Goal: Task Accomplishment & Management: Use online tool/utility

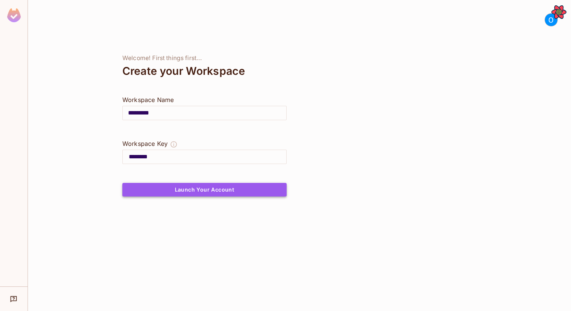
click at [230, 126] on button "Launch Your Account" at bounding box center [204, 190] width 164 height 14
click at [229, 126] on button "Launch Your Account" at bounding box center [204, 190] width 164 height 14
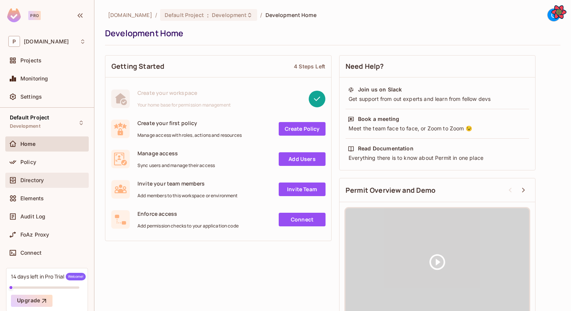
click at [46, 126] on div "Directory" at bounding box center [52, 180] width 65 height 6
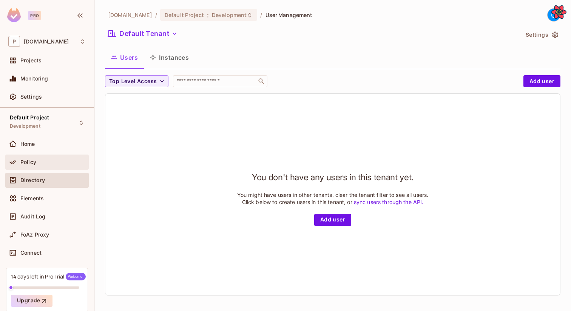
click at [60, 126] on div "Policy" at bounding box center [46, 161] width 77 height 9
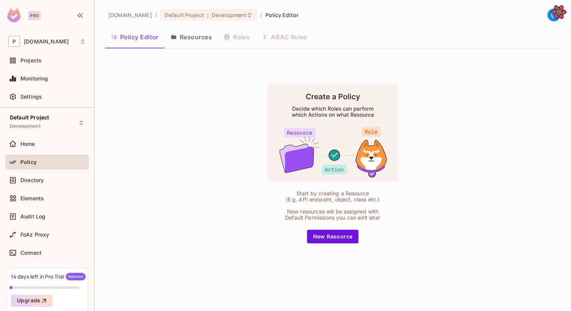
click at [202, 34] on button "Resources" at bounding box center [191, 37] width 53 height 19
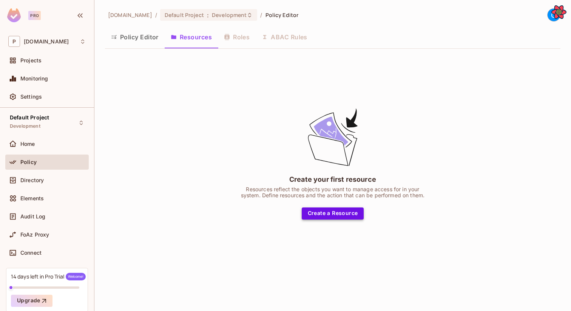
click at [326, 126] on button "Create a Resource" at bounding box center [333, 213] width 62 height 12
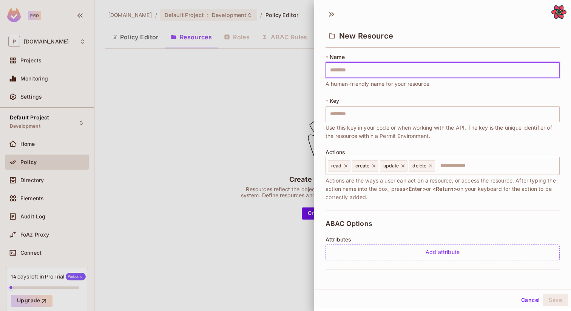
type input "*"
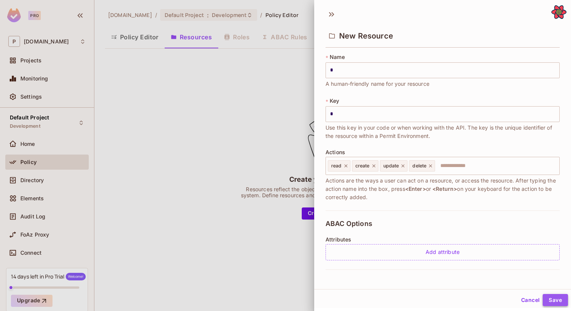
click at [553, 126] on button "Save" at bounding box center [554, 300] width 25 height 12
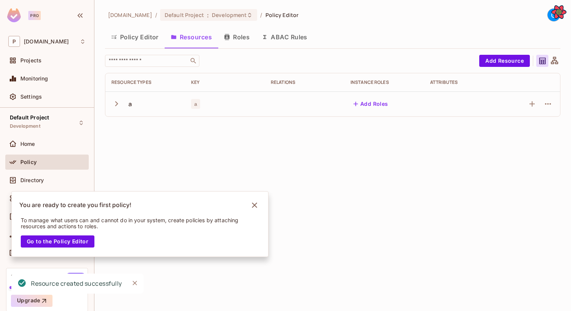
click at [231, 43] on button "Roles" at bounding box center [237, 37] width 38 height 19
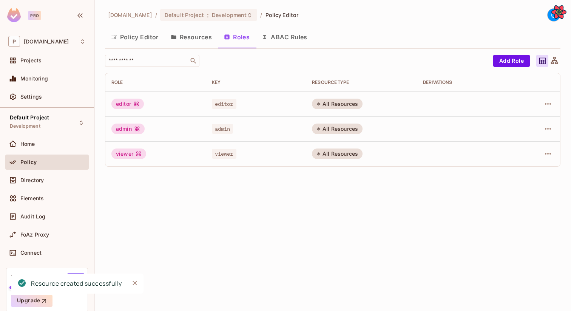
click at [127, 45] on button "Policy Editor" at bounding box center [135, 37] width 60 height 19
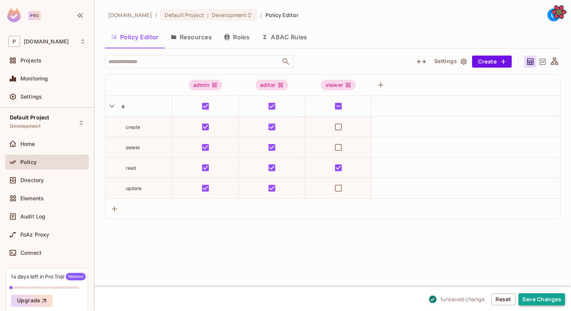
click at [528, 126] on button "Save Changes" at bounding box center [541, 299] width 46 height 12
